Goal: Information Seeking & Learning: Learn about a topic

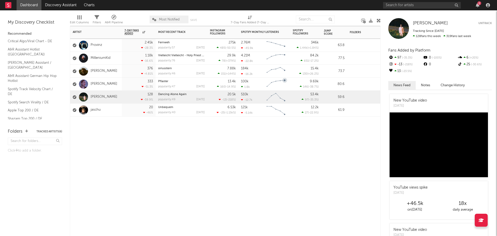
click at [90, 84] on div at bounding box center [83, 83] width 14 height 9
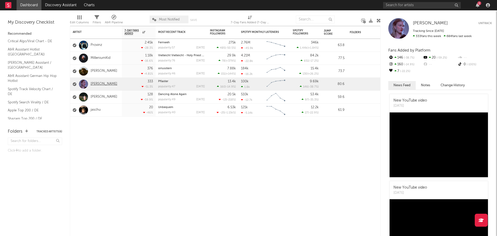
click at [97, 84] on link "[PERSON_NAME]" at bounding box center [104, 84] width 27 height 4
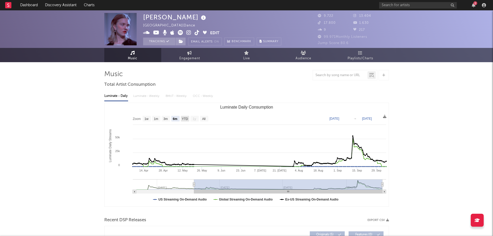
click at [185, 119] on text "YTD" at bounding box center [185, 119] width 6 height 4
select select "YTD"
type input "[DATE]"
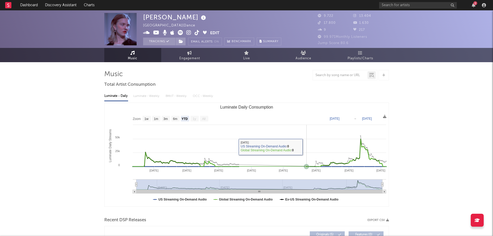
drag, startPoint x: 301, startPoint y: 148, endPoint x: 292, endPoint y: 144, distance: 9.9
click at [300, 146] on rect "Luminate Daily Consumption" at bounding box center [247, 155] width 284 height 104
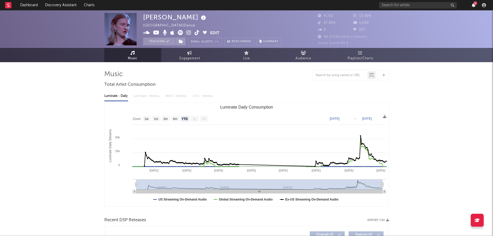
click at [474, 7] on icon "button" at bounding box center [474, 5] width 4 height 4
click at [28, 8] on link "Dashboard" at bounding box center [29, 5] width 25 height 10
